Goal: Task Accomplishment & Management: Use online tool/utility

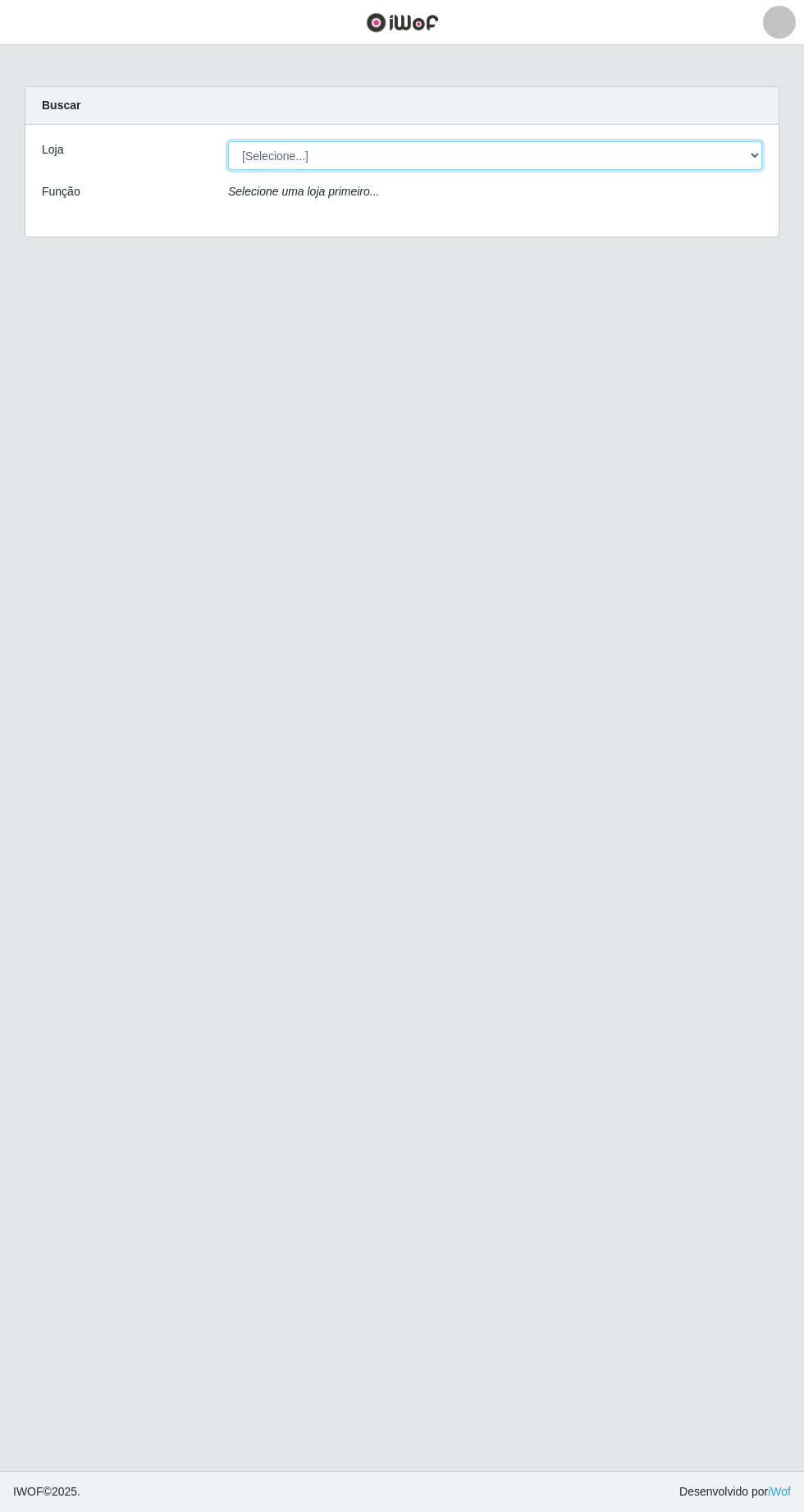
click at [742, 157] on select "[Selecione...] Extrabom - [GEOGRAPHIC_DATA] 28 [GEOGRAPHIC_DATA]" at bounding box center [495, 155] width 534 height 28
select select "456"
click at [228, 142] on select "[Selecione...] Extrabom - [GEOGRAPHIC_DATA] 28 [GEOGRAPHIC_DATA]" at bounding box center [495, 155] width 534 height 28
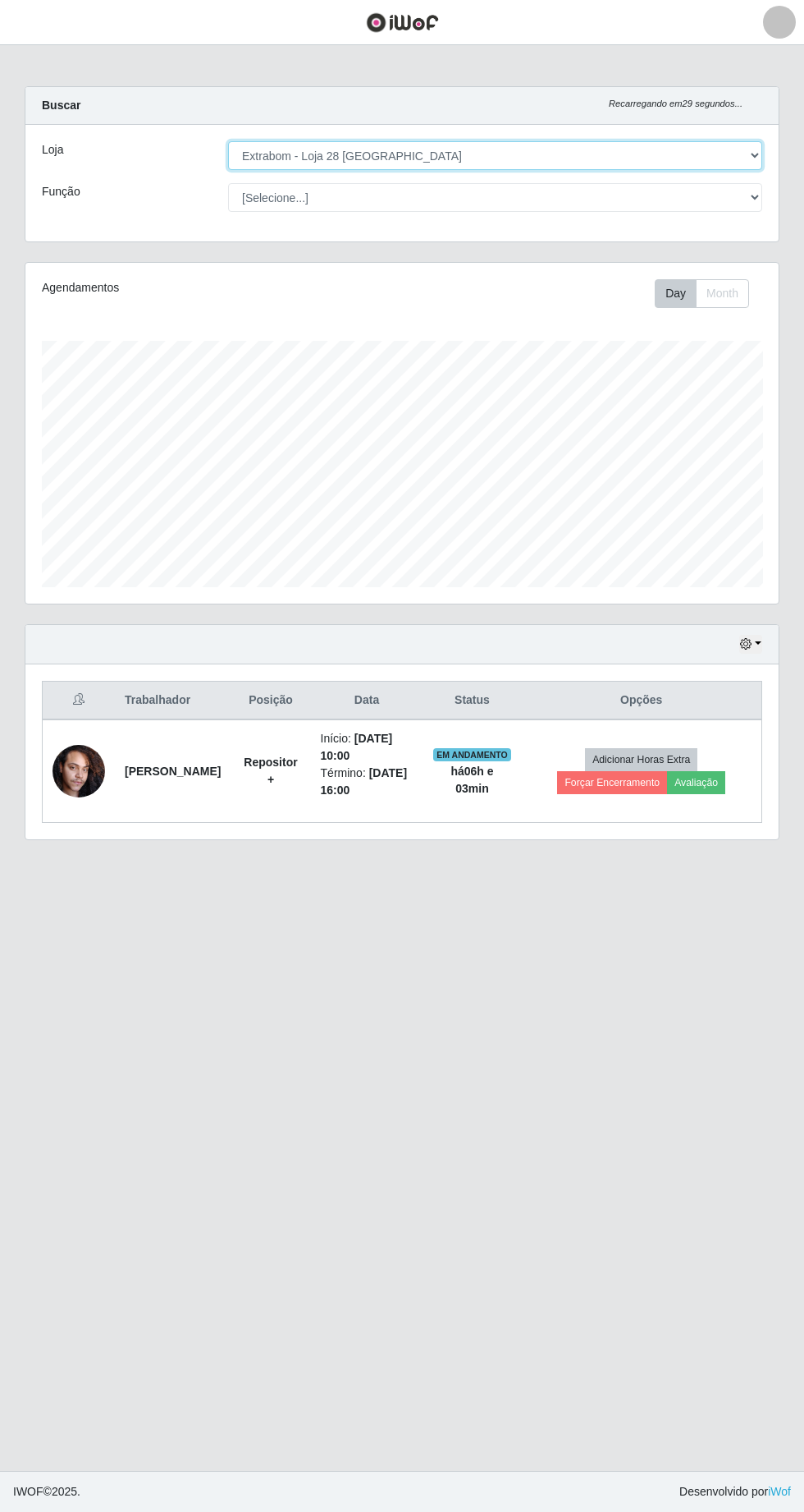
scroll to position [340, 754]
click at [613, 786] on button "Forçar Encerramento" at bounding box center [612, 783] width 110 height 23
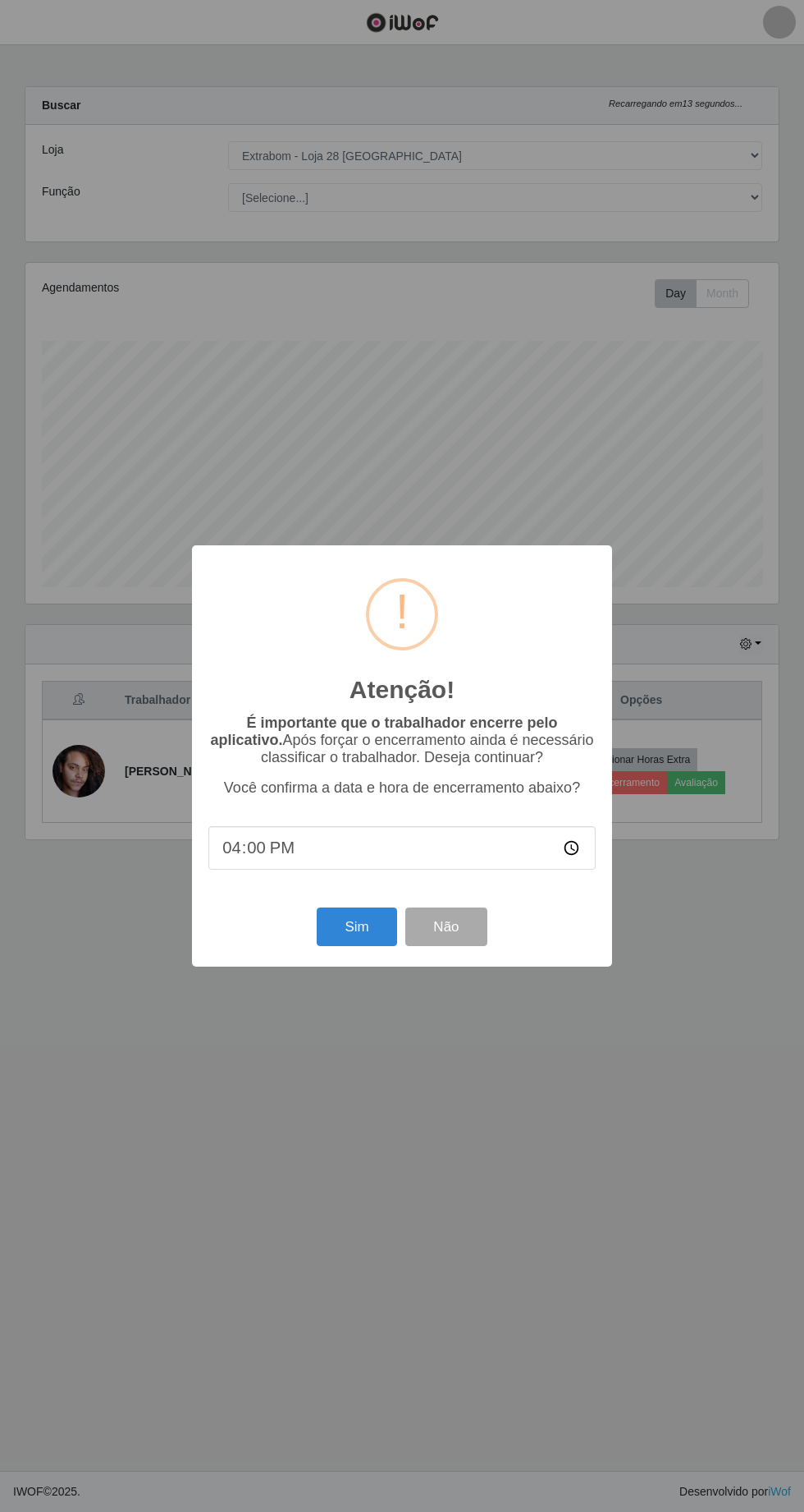
click at [585, 846] on input "16:00" at bounding box center [402, 848] width 387 height 44
type input "16:40"
click at [345, 925] on button "Sim" at bounding box center [356, 927] width 79 height 38
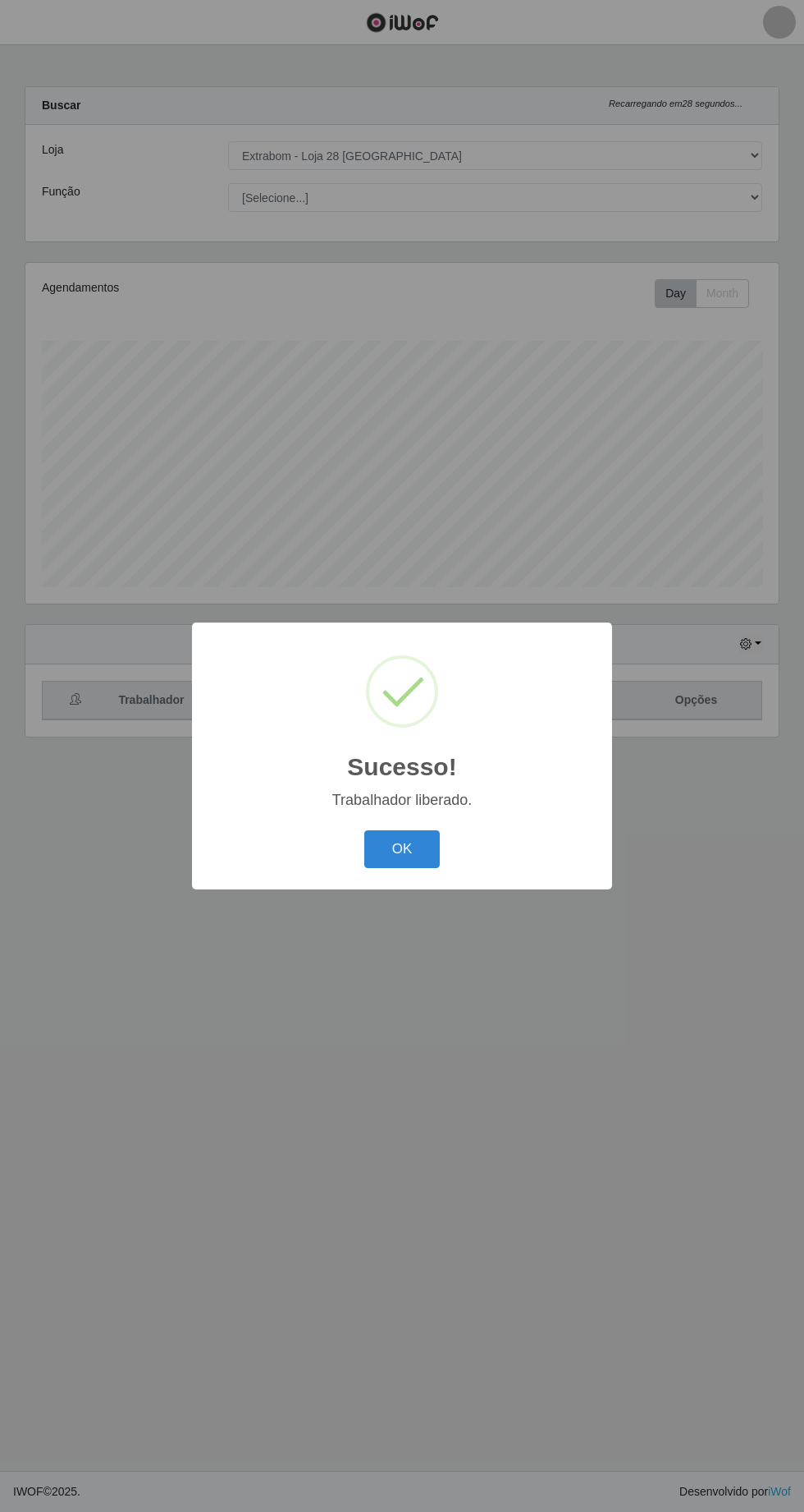
click at [408, 849] on button "OK" at bounding box center [403, 849] width 77 height 38
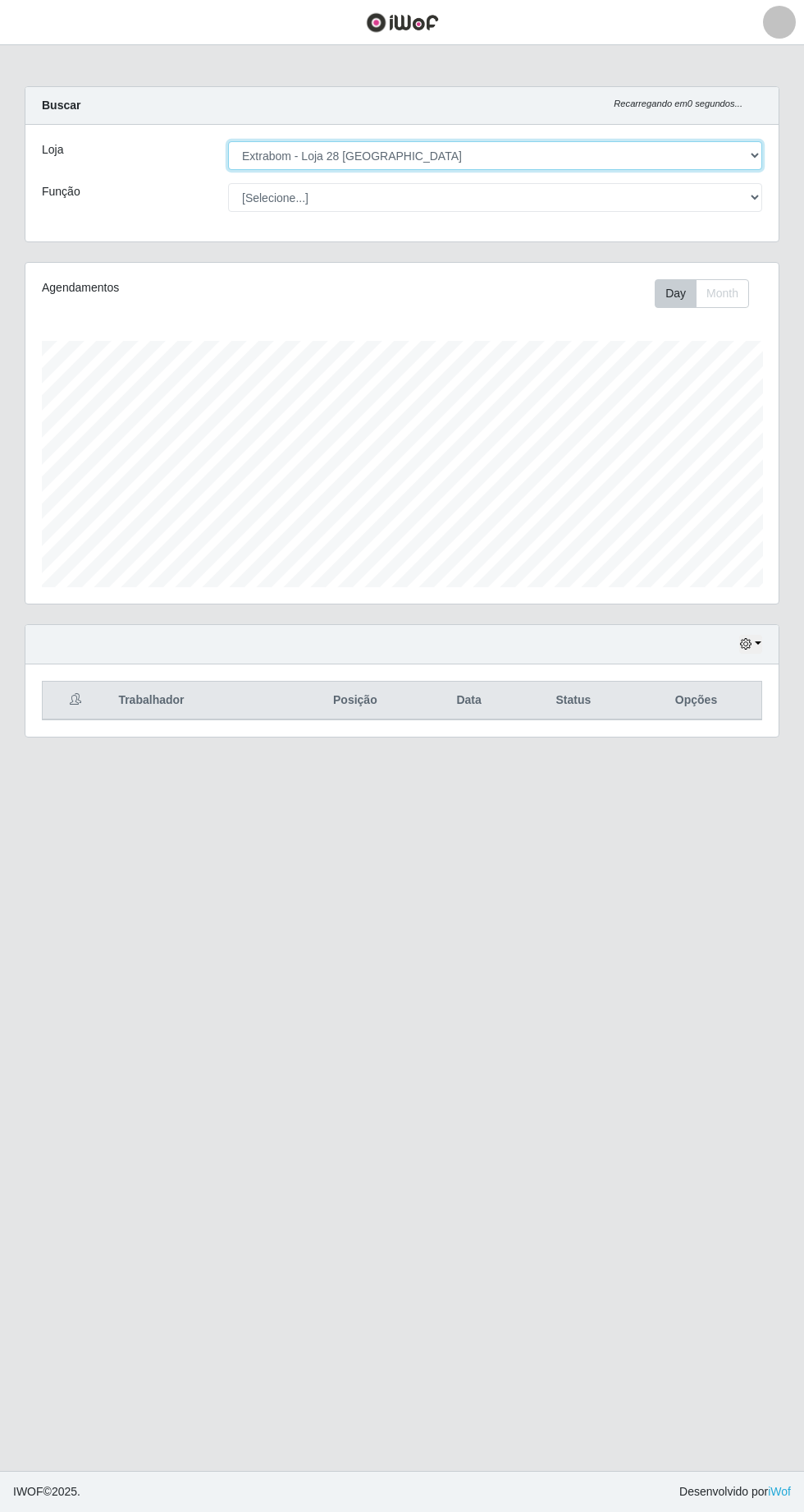
click at [733, 147] on select "[Selecione...] Extrabom - [GEOGRAPHIC_DATA] 28 [GEOGRAPHIC_DATA]" at bounding box center [495, 155] width 534 height 28
